Goal: Task Accomplishment & Management: Manage account settings

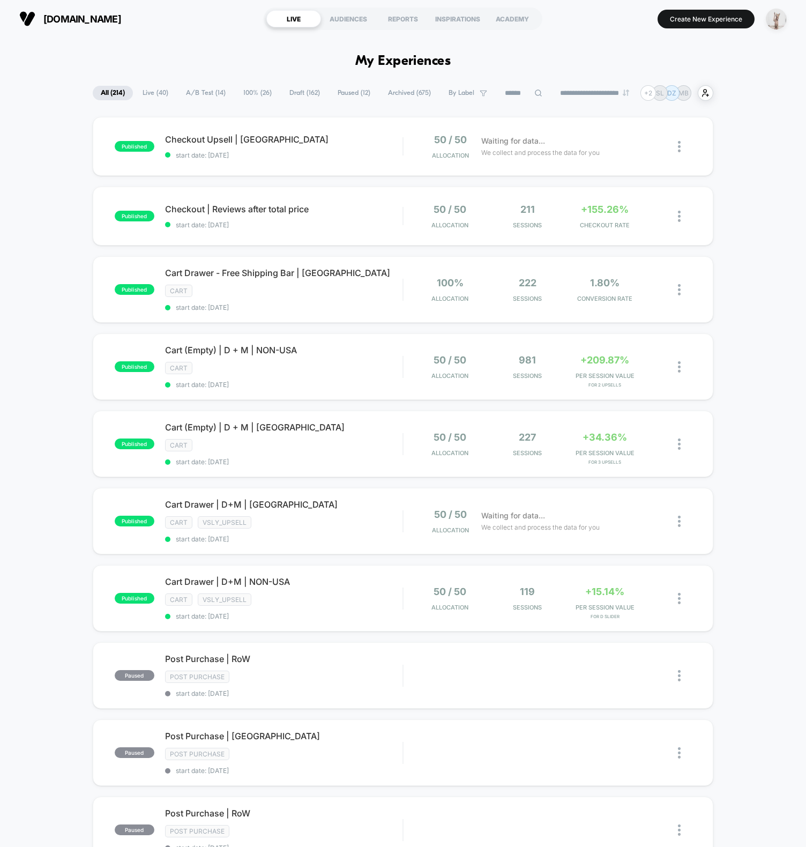
click at [777, 18] on img "button" at bounding box center [776, 19] width 21 height 21
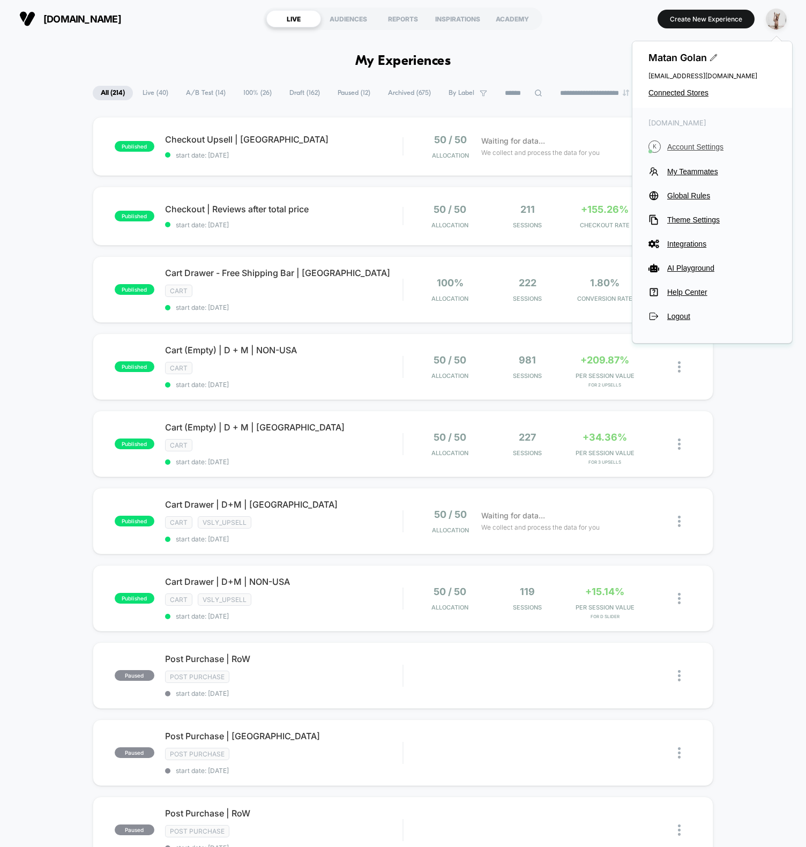
click at [696, 145] on span "Account Settings" at bounding box center [721, 147] width 109 height 9
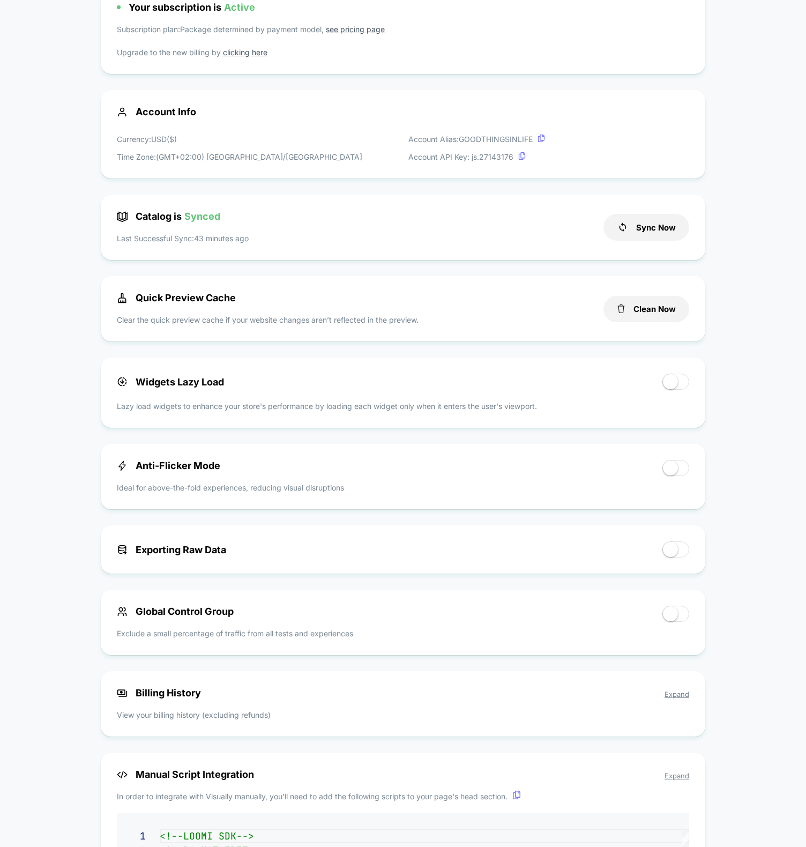
scroll to position [231, 0]
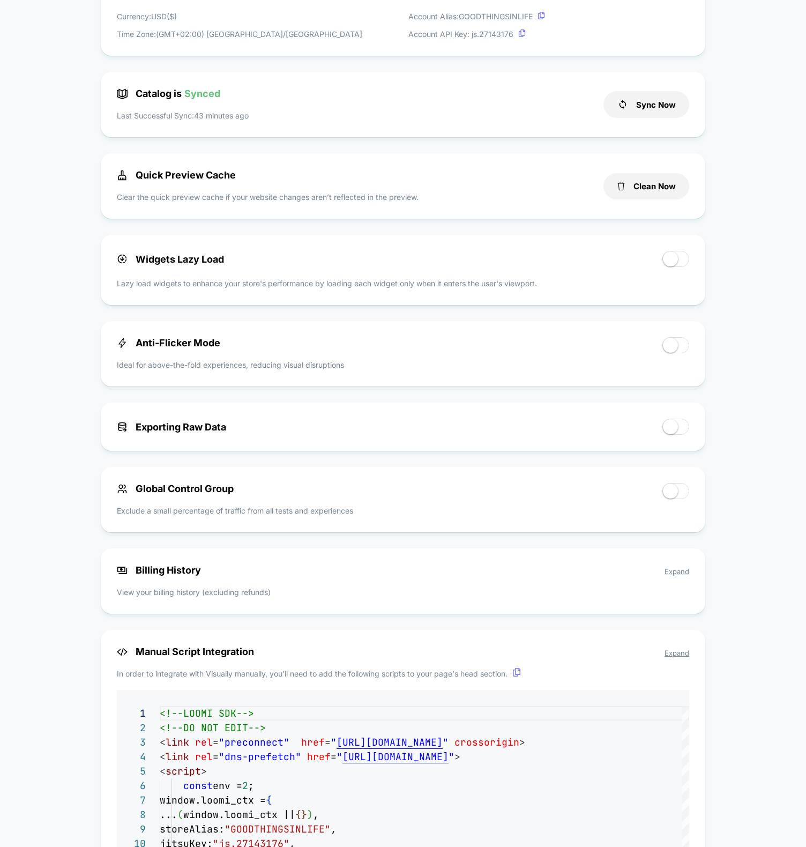
click at [675, 576] on span "Expand" at bounding box center [677, 571] width 25 height 9
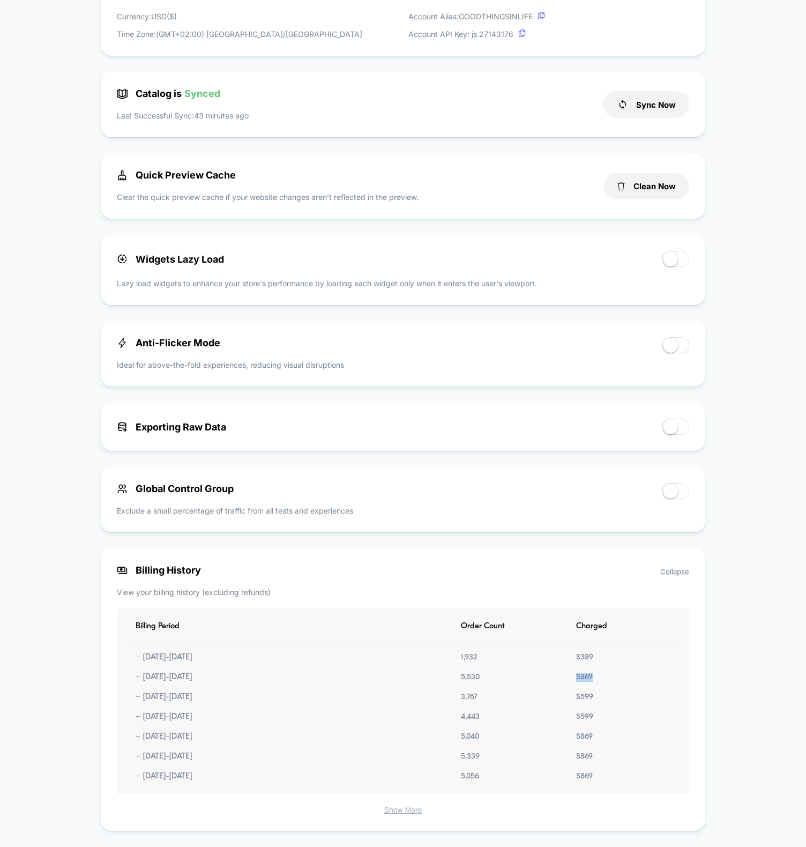
drag, startPoint x: 591, startPoint y: 682, endPoint x: 568, endPoint y: 679, distance: 23.9
click at [568, 679] on div "Billing Period Order Count Charged + [DATE] - [DATE] 1,932 $ 389 + [DATE] - [DA…" at bounding box center [403, 702] width 573 height 186
click at [470, 692] on div "Billing Period Order Count Charged + [DATE] - [DATE] 1,932 $ 389 + [DATE] - [DA…" at bounding box center [403, 702] width 573 height 186
drag, startPoint x: 551, startPoint y: 699, endPoint x: 533, endPoint y: 698, distance: 17.7
click at [535, 698] on div "Billing Period Order Count Charged + [DATE] - [DATE] 1,932 $ 389 + [DATE] - [DA…" at bounding box center [403, 702] width 573 height 186
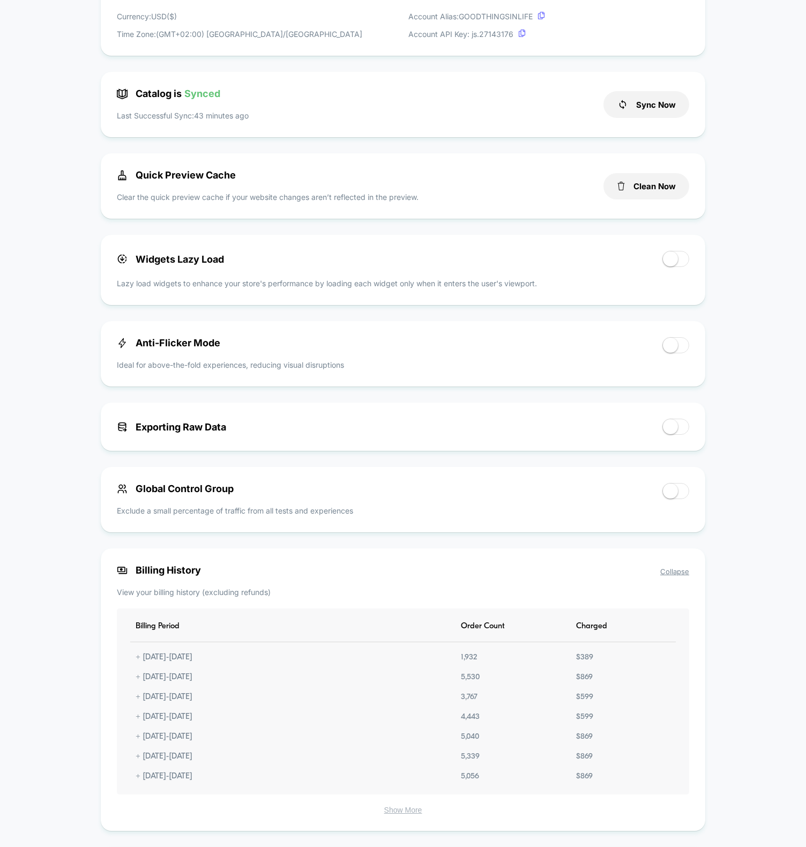
click at [527, 698] on div "Billing Period Order Count Charged + [DATE] - [DATE] 1,932 $ 389 + [DATE] - [DA…" at bounding box center [403, 702] width 573 height 186
drag, startPoint x: 598, startPoint y: 724, endPoint x: 508, endPoint y: 702, distance: 92.8
click at [518, 704] on div "Billing Period Order Count Charged + [DATE] - [DATE] 1,932 $ 389 + [DATE] - [DA…" at bounding box center [403, 702] width 573 height 186
click at [403, 694] on div "Billing Period Order Count Charged + [DATE] - [DATE] 1,932 $ 389 + [DATE] - [DA…" at bounding box center [403, 702] width 573 height 186
click at [179, 696] on div "Billing Period Order Count Charged + [DATE] - [DATE] 1,932 $ 389 + [DATE] - [DA…" at bounding box center [403, 702] width 573 height 186
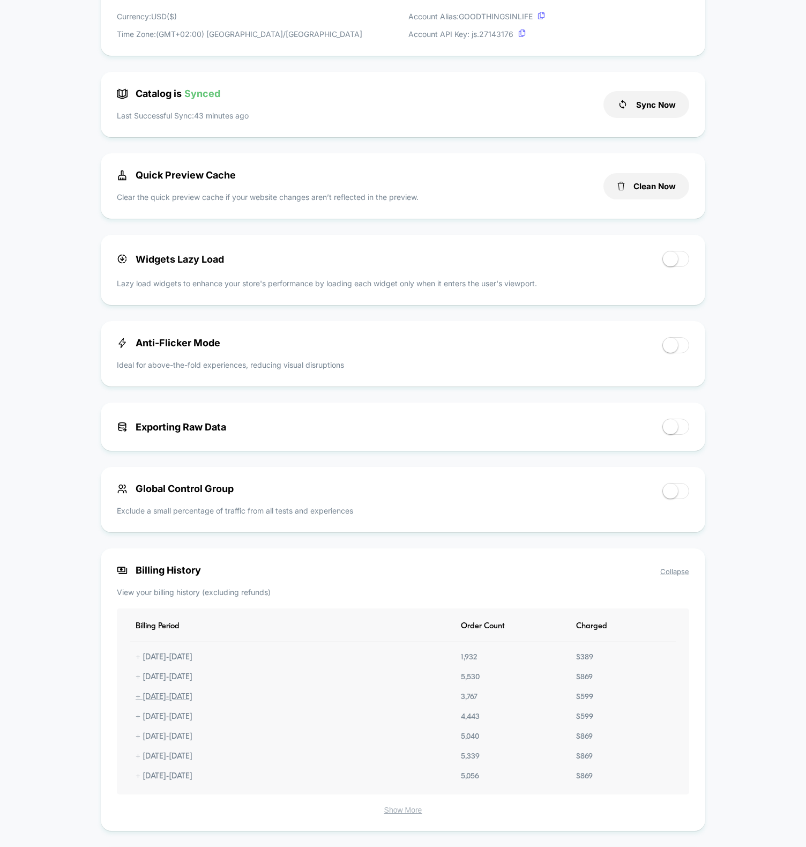
click at [177, 702] on div "+ [DATE] - [DATE]" at bounding box center [164, 697] width 68 height 9
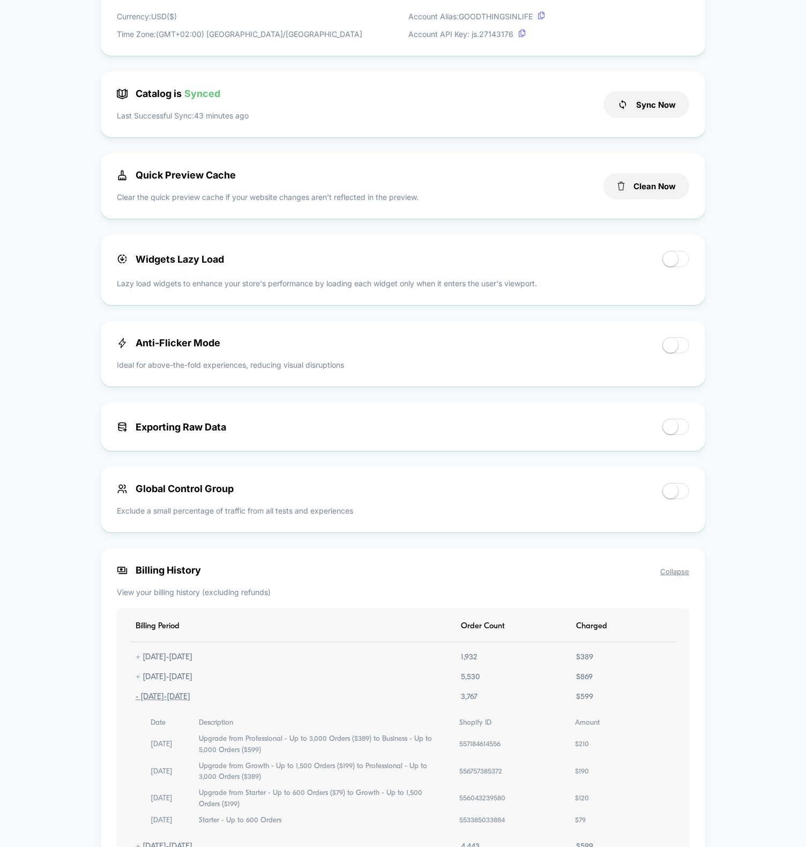
click at [177, 702] on div "- [DATE] - [DATE]" at bounding box center [162, 697] width 65 height 9
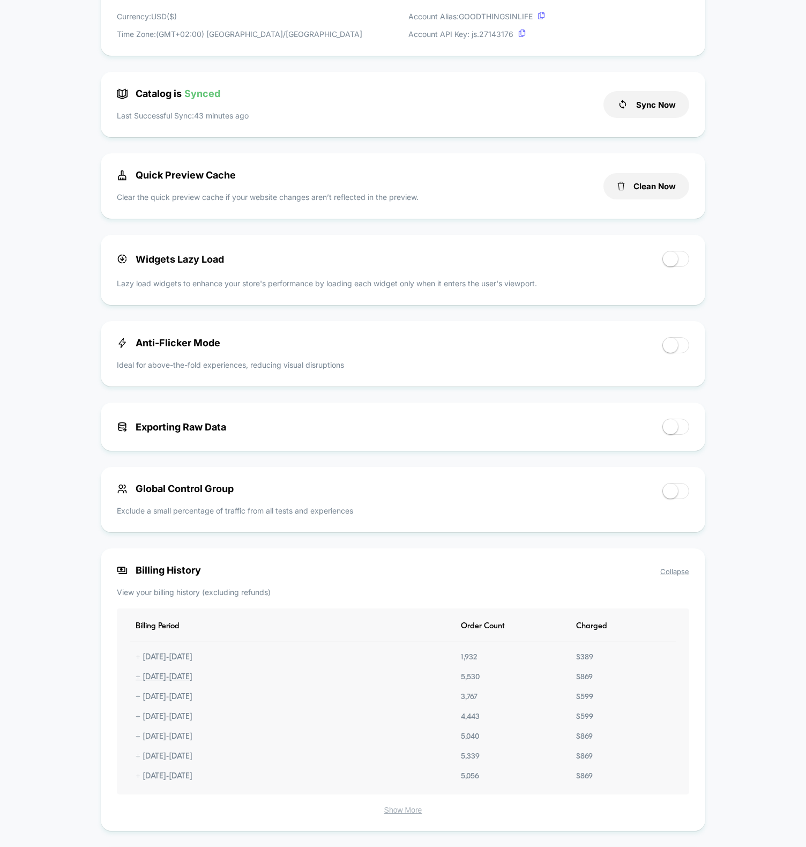
click at [192, 681] on div "+ [DATE] - [DATE]" at bounding box center [164, 677] width 68 height 9
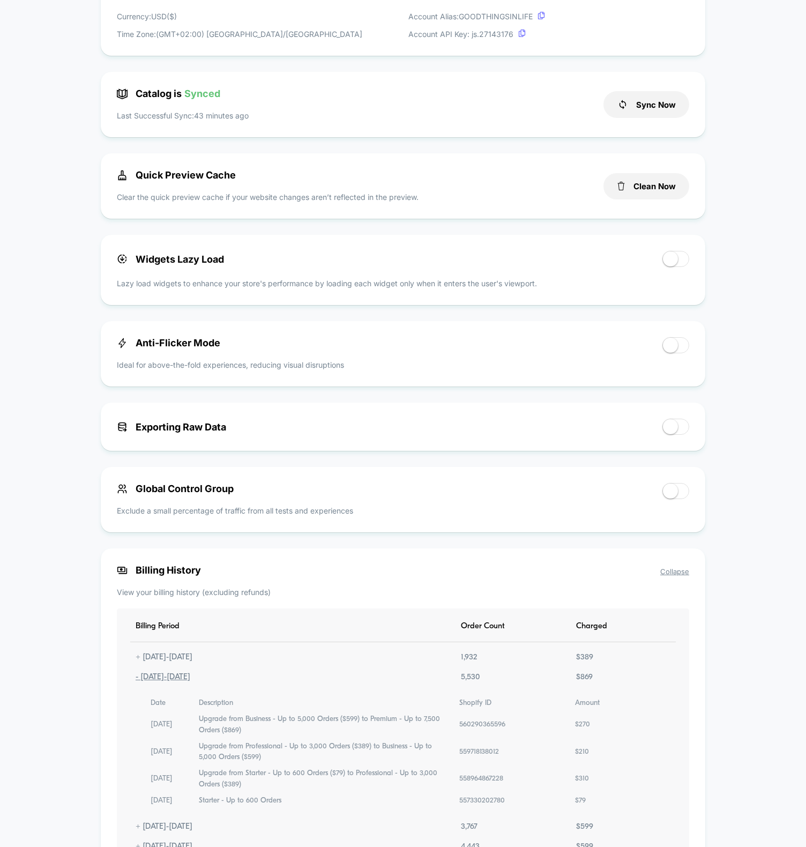
click at [192, 681] on div "- [DATE] - [DATE]" at bounding box center [162, 677] width 65 height 9
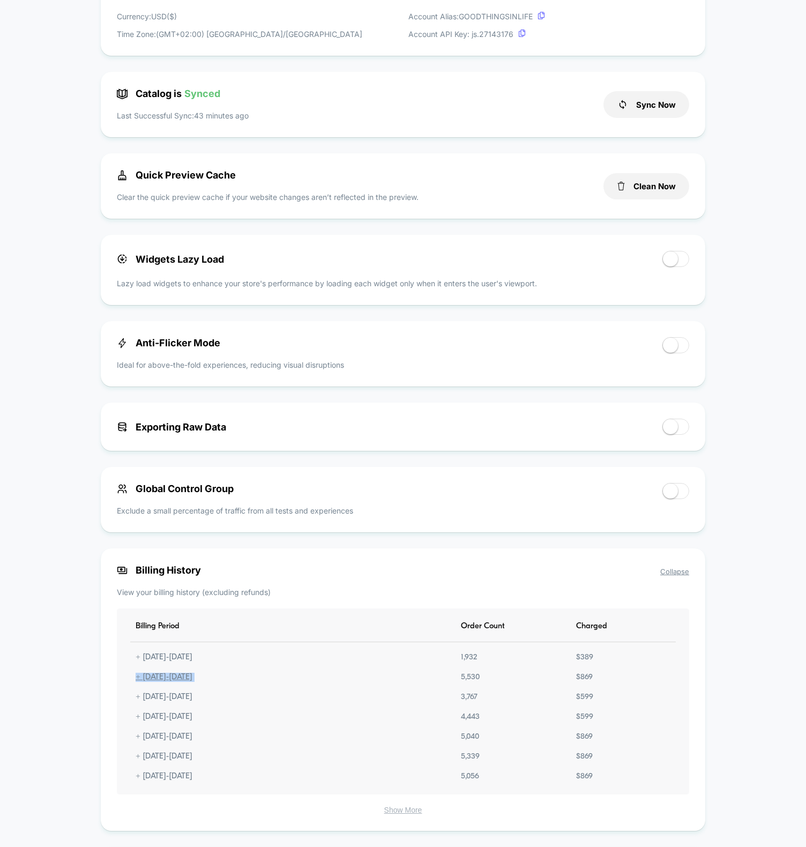
click at [192, 681] on div "+ [DATE] - [DATE]" at bounding box center [164, 677] width 68 height 9
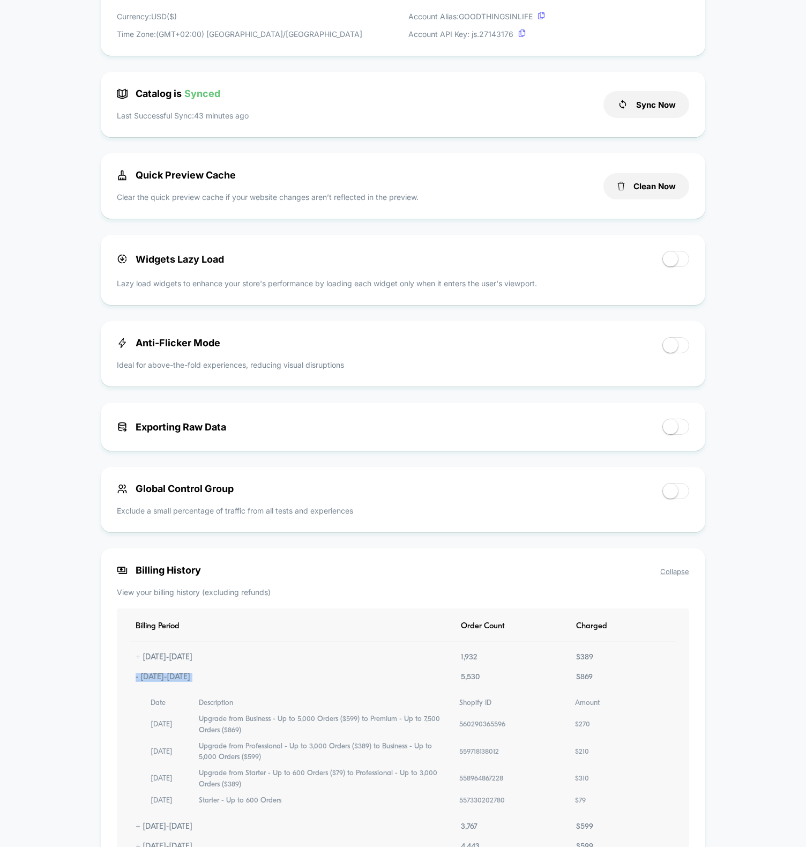
click at [192, 681] on div "- [DATE] - [DATE]" at bounding box center [162, 677] width 65 height 9
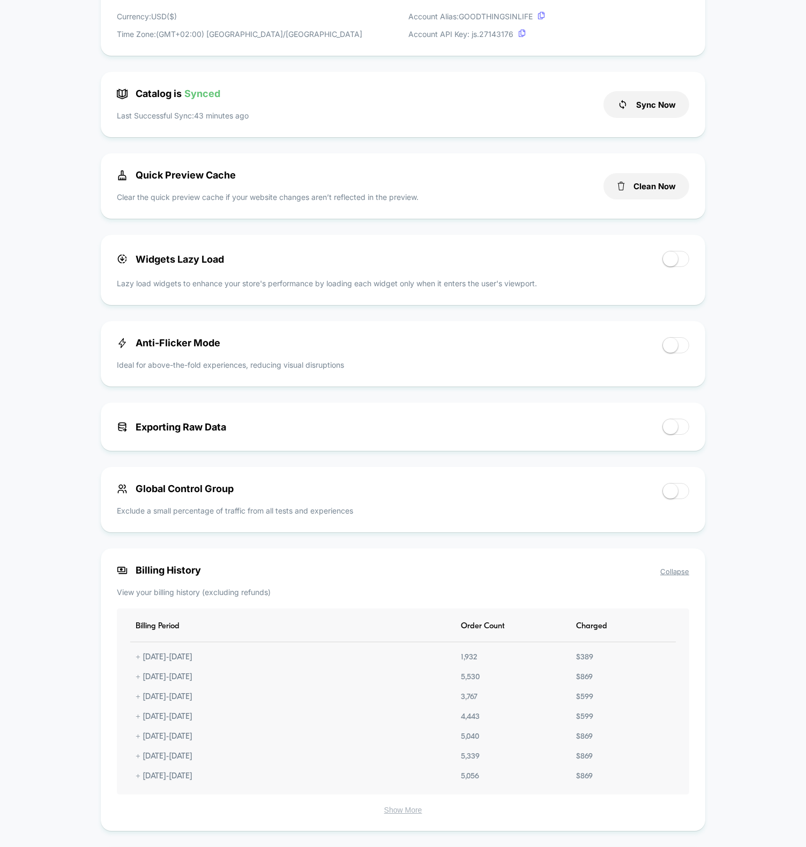
click at [100, 690] on div "< Back to Homepage [DOMAIN_NAME] Account Settings Your subscription is Active S…" at bounding box center [403, 525] width 806 height 1436
click at [197, 667] on div "Billing Period Order Count Charged + [DATE] - [DATE] 1,932 $ 389 + [DATE] - [DA…" at bounding box center [403, 702] width 573 height 186
click at [198, 662] on div "+ [DATE] - [DATE]" at bounding box center [164, 657] width 68 height 9
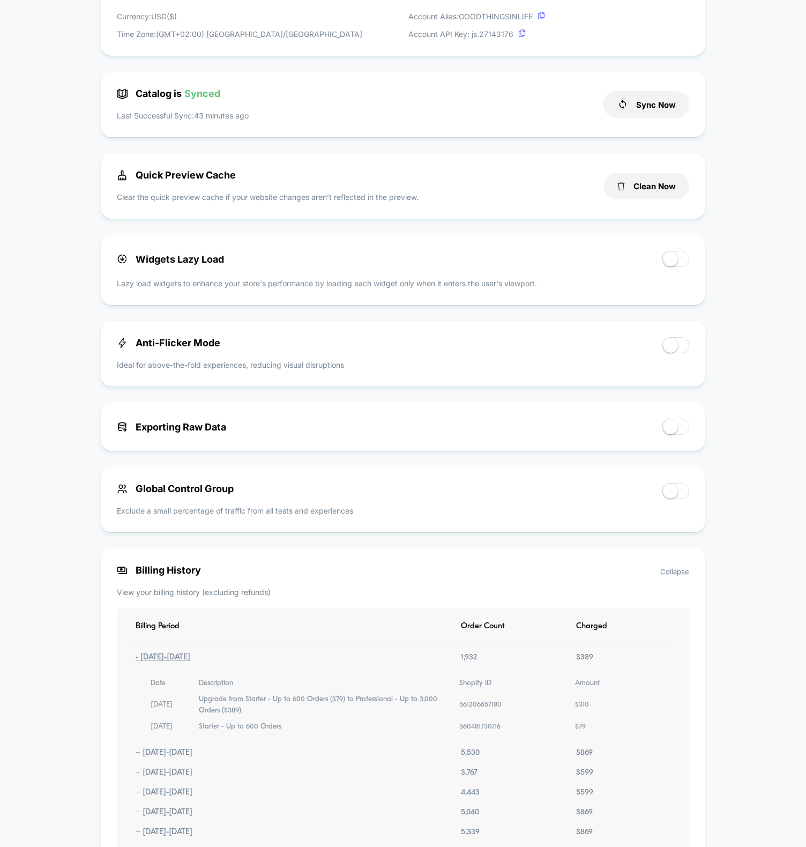
click at [196, 662] on div "- [DATE] - [DATE]" at bounding box center [162, 657] width 65 height 9
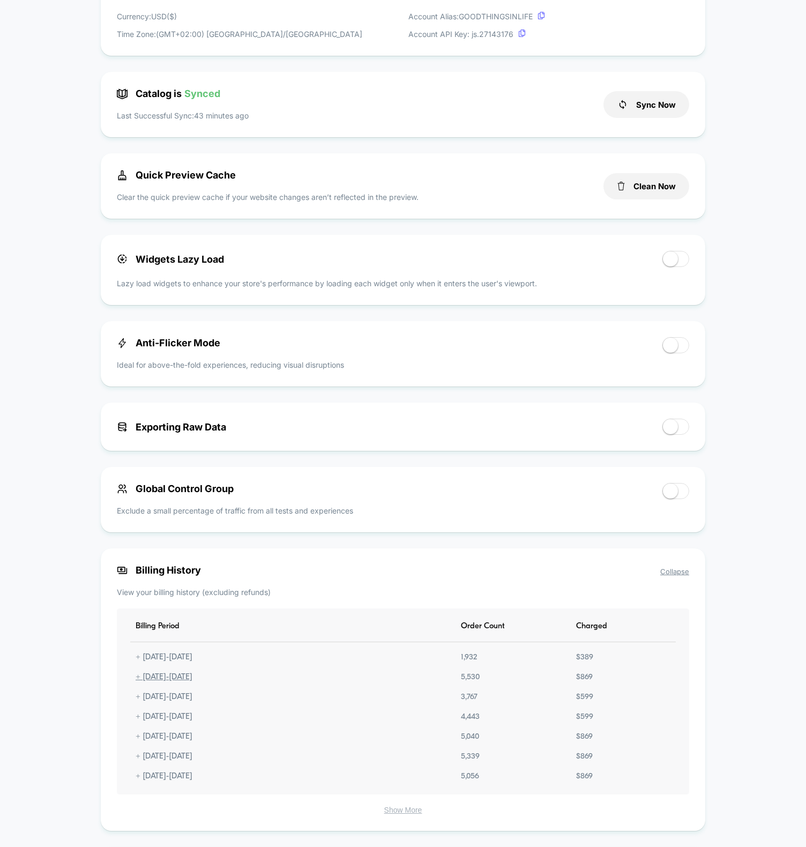
click at [175, 682] on div "+ [DATE] - [DATE]" at bounding box center [164, 677] width 68 height 9
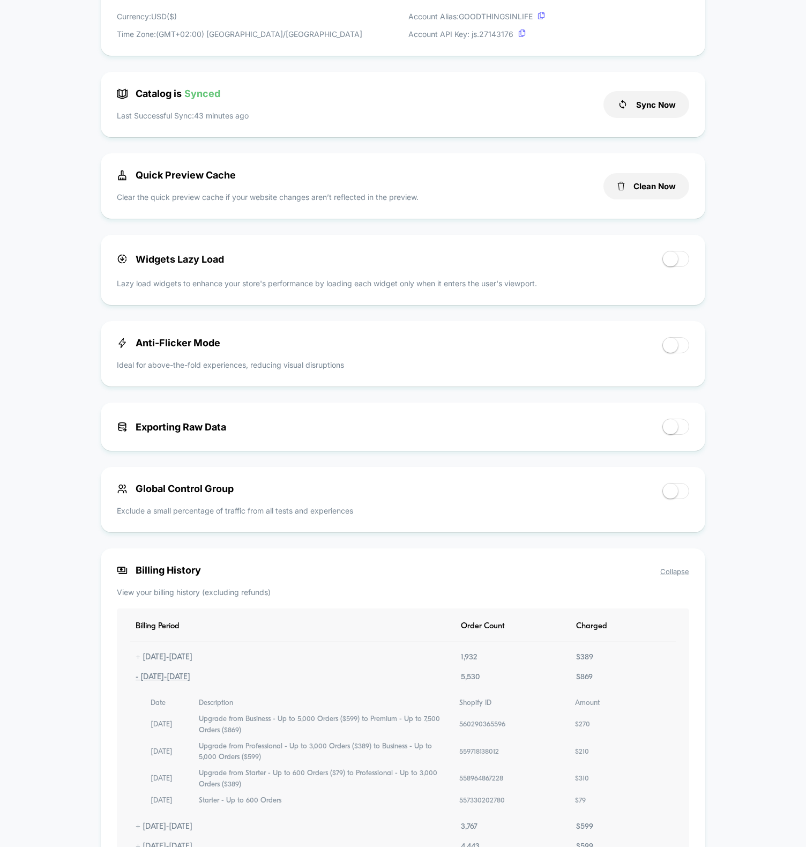
click at [170, 679] on div "- [DATE] - [DATE]" at bounding box center [162, 677] width 65 height 9
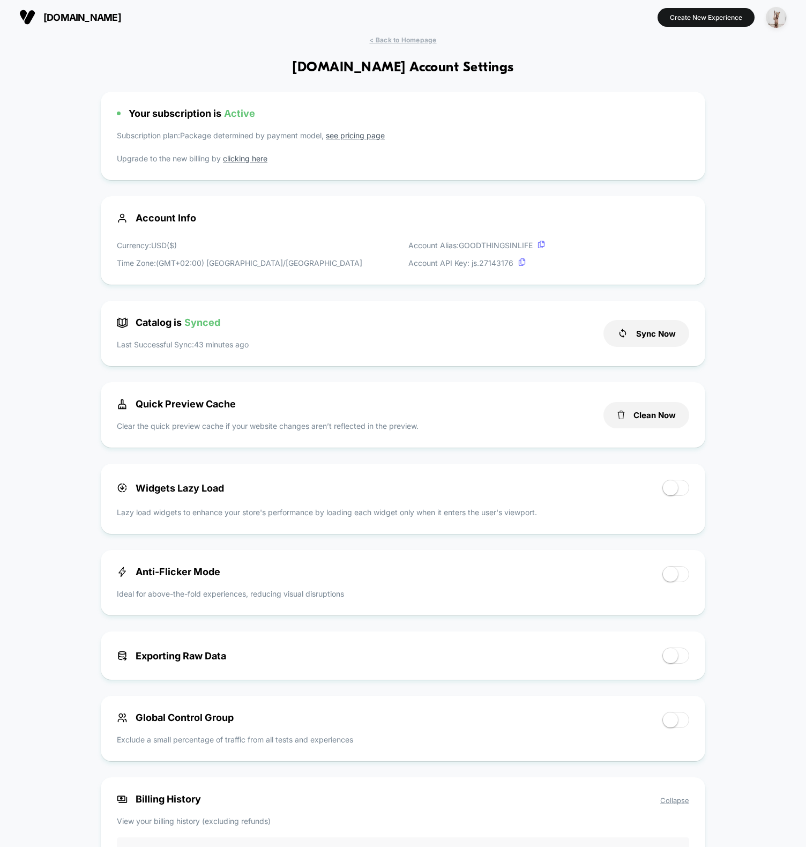
scroll to position [0, 0]
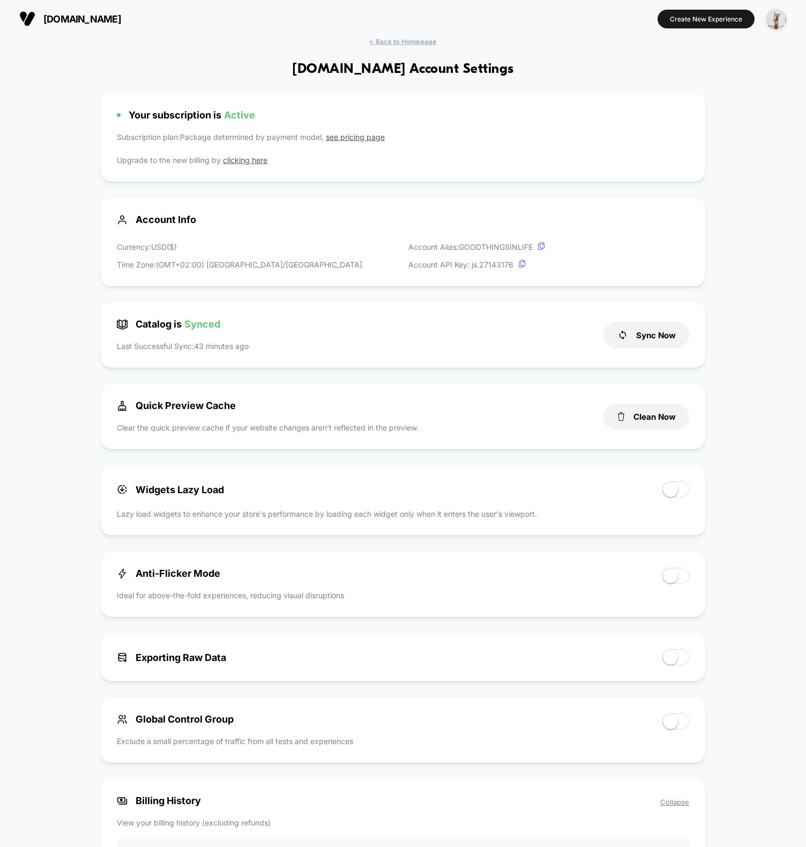
click at [422, 40] on span "< Back to Homepage" at bounding box center [402, 42] width 67 height 8
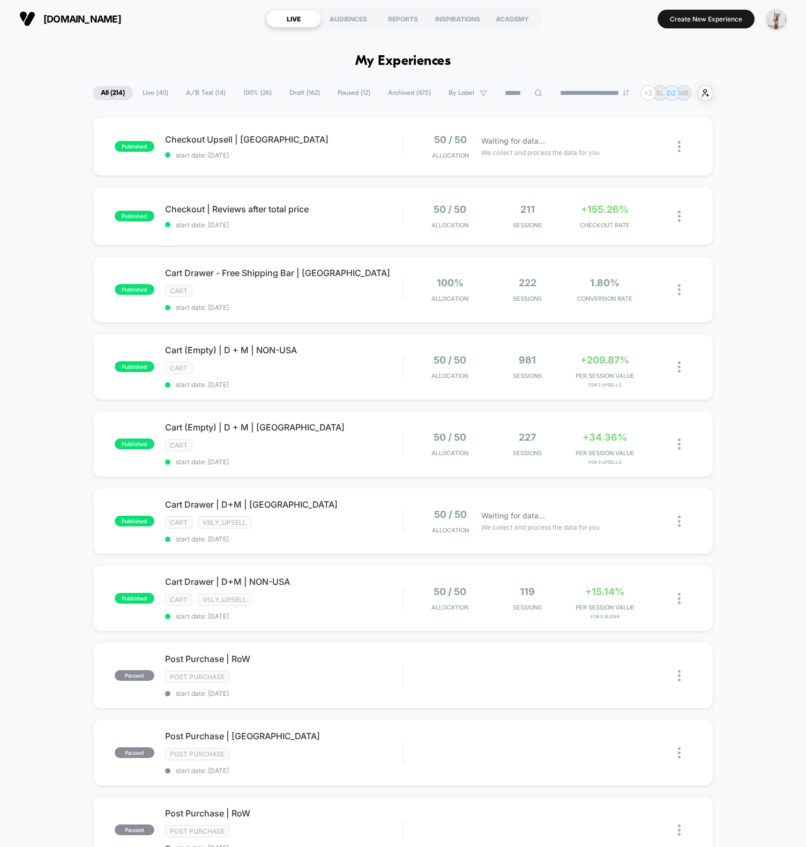
click at [211, 33] on div "[DOMAIN_NAME] LIVE AUDIENCES REPORTS INSPIRATIONS ACADEMY Create New Experience" at bounding box center [403, 19] width 806 height 38
click at [768, 140] on div "published Checkout Upsell | [GEOGRAPHIC_DATA] start date: [DATE] 50 / 50 Alloca…" at bounding box center [403, 590] width 806 height 947
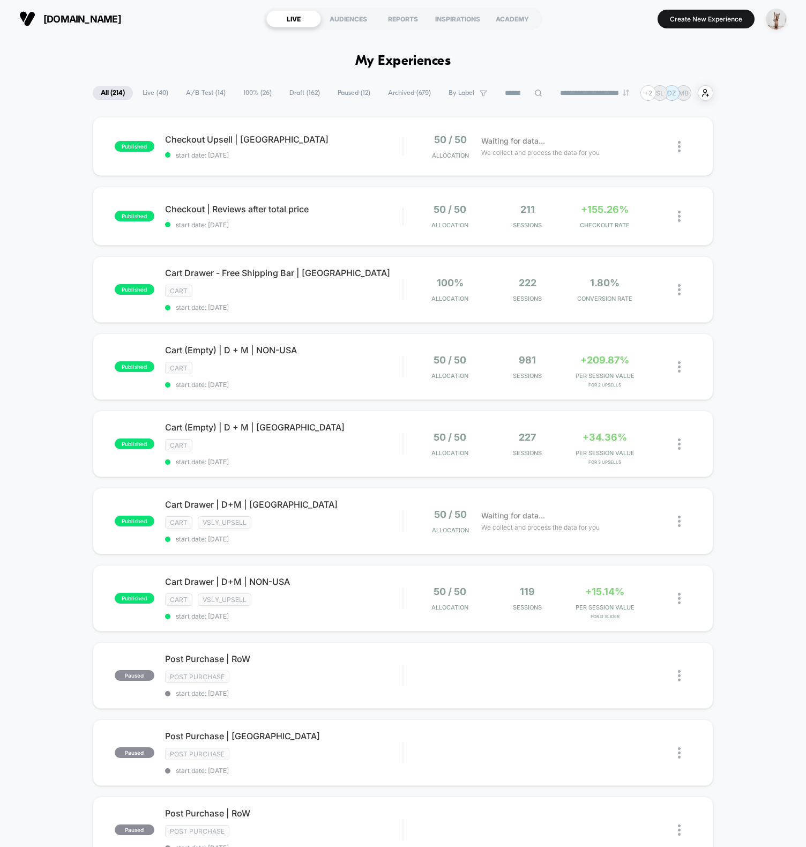
drag, startPoint x: 152, startPoint y: 25, endPoint x: 35, endPoint y: 17, distance: 117.2
click at [68, 19] on section "[DOMAIN_NAME]" at bounding box center [136, 18] width 240 height 27
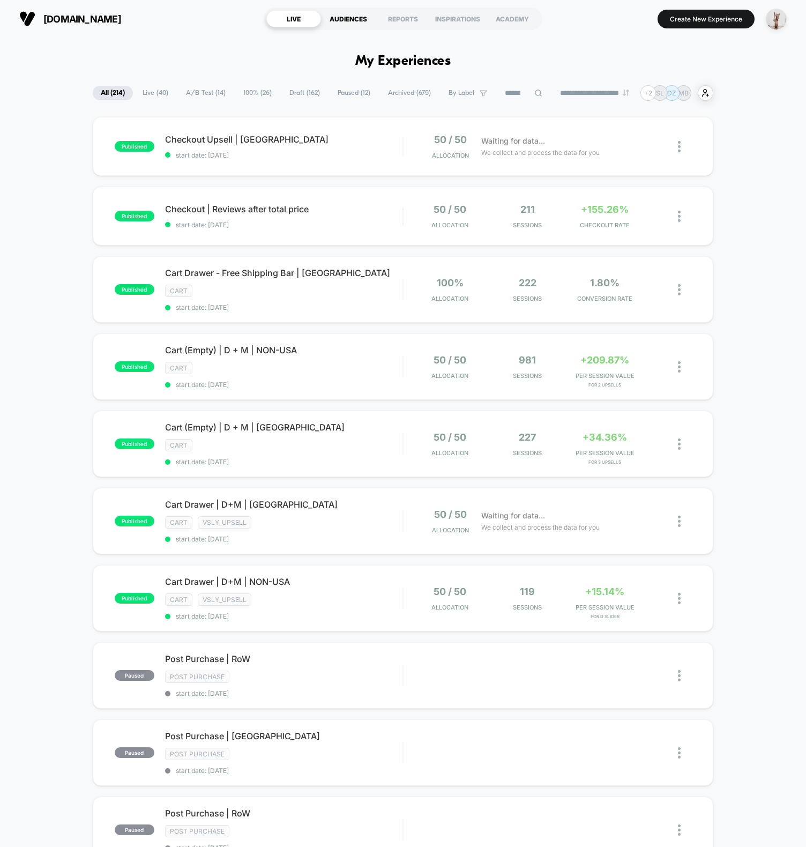
click at [322, 12] on div "AUDIENCES" at bounding box center [348, 18] width 55 height 17
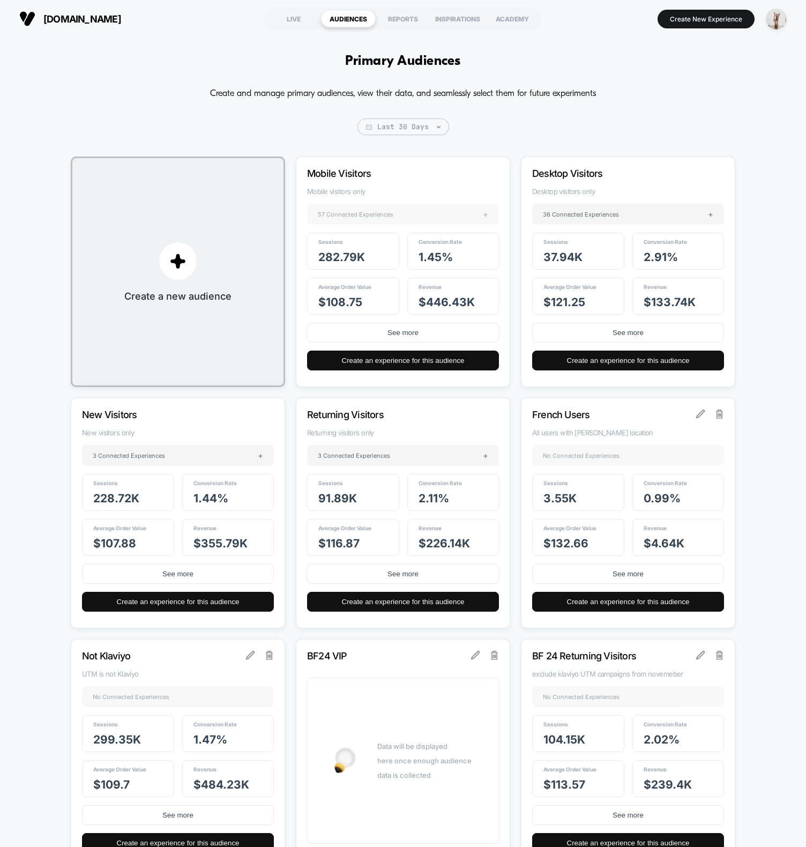
click at [344, 211] on span "57 Connected Experiences" at bounding box center [356, 215] width 76 height 8
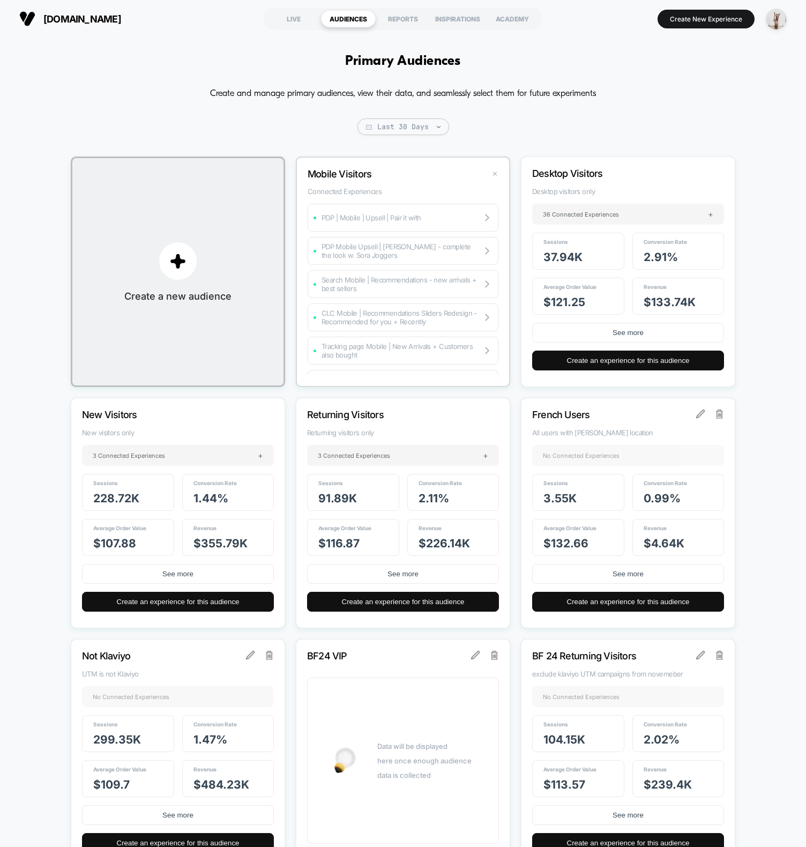
click at [494, 174] on button "✕" at bounding box center [495, 173] width 12 height 9
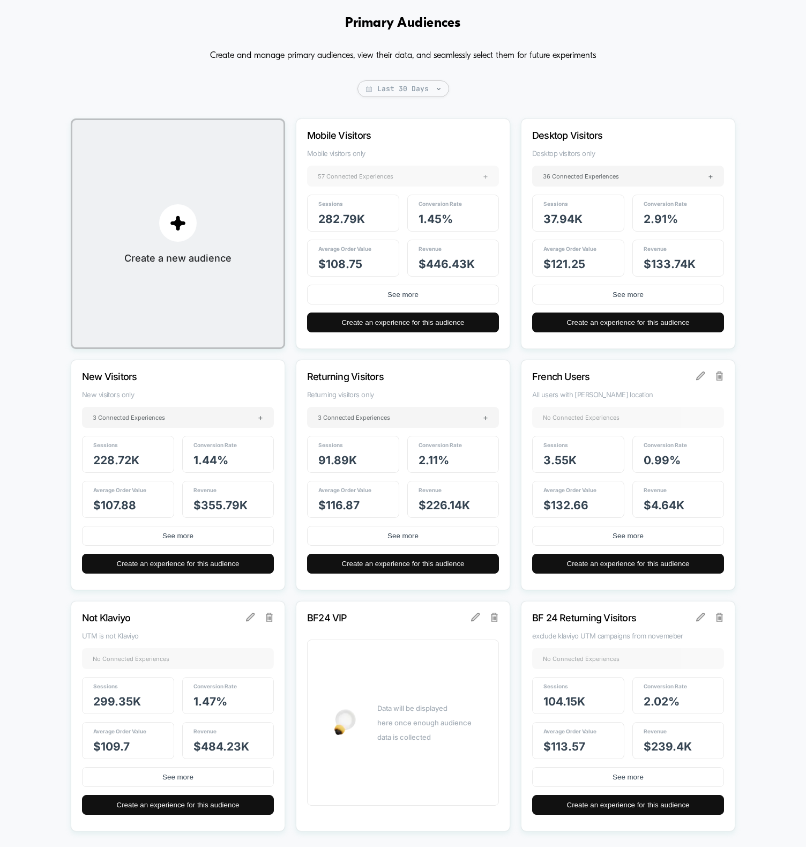
scroll to position [81, 0]
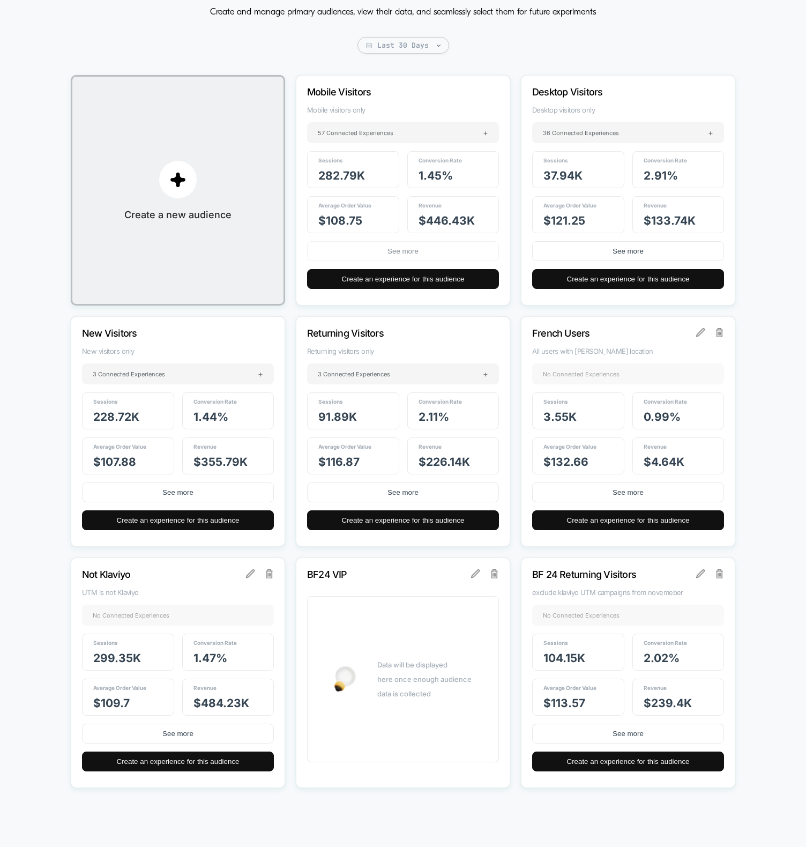
click at [395, 249] on button "See more" at bounding box center [403, 251] width 192 height 20
